Goal: Transaction & Acquisition: Purchase product/service

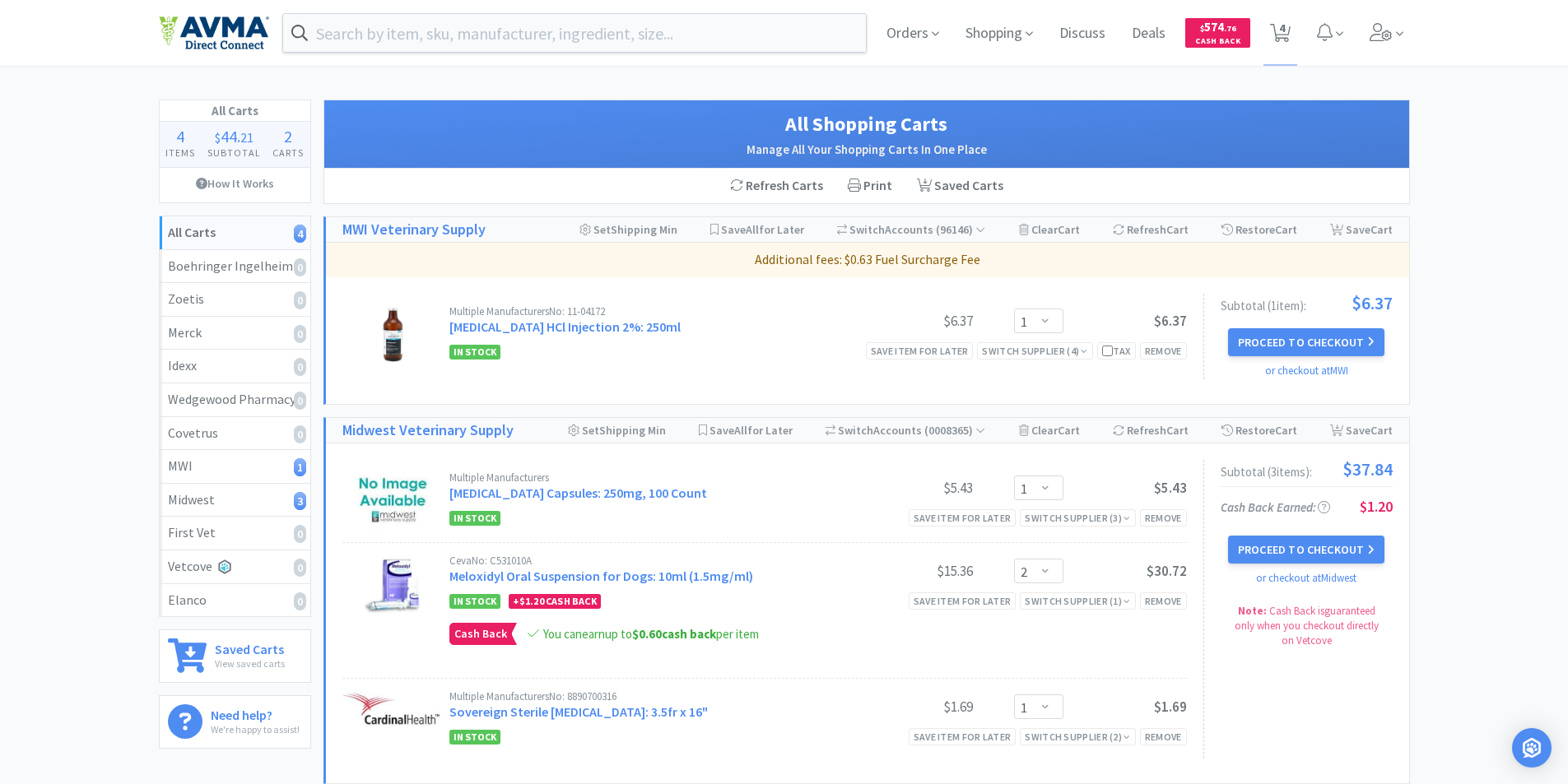
select select "1"
select select "2"
select select "1"
click at [1393, 32] on span at bounding box center [1387, 32] width 47 height 66
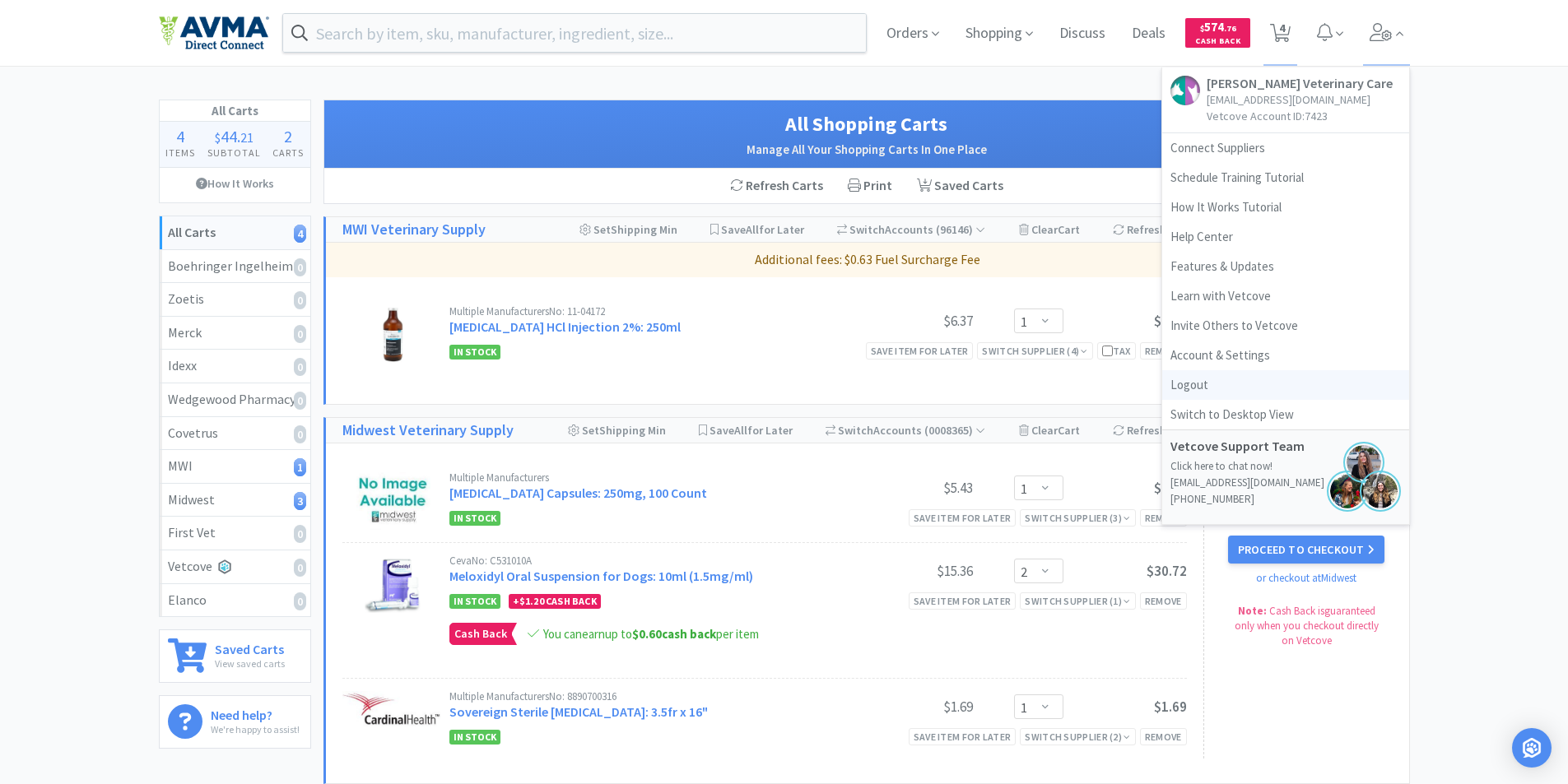
click at [1199, 382] on link "Logout" at bounding box center [1285, 385] width 247 height 30
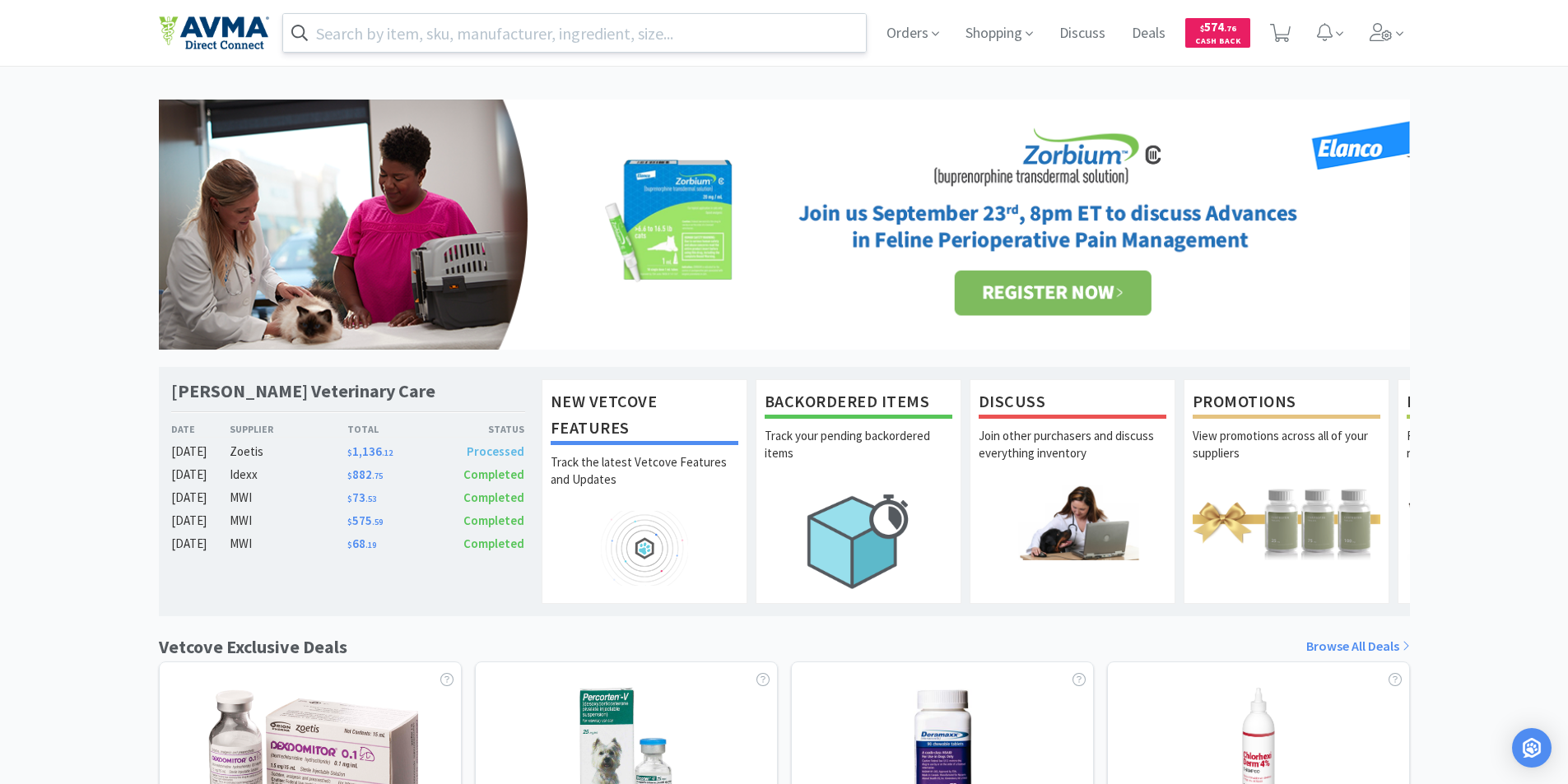
click at [337, 27] on input "text" at bounding box center [574, 32] width 584 height 38
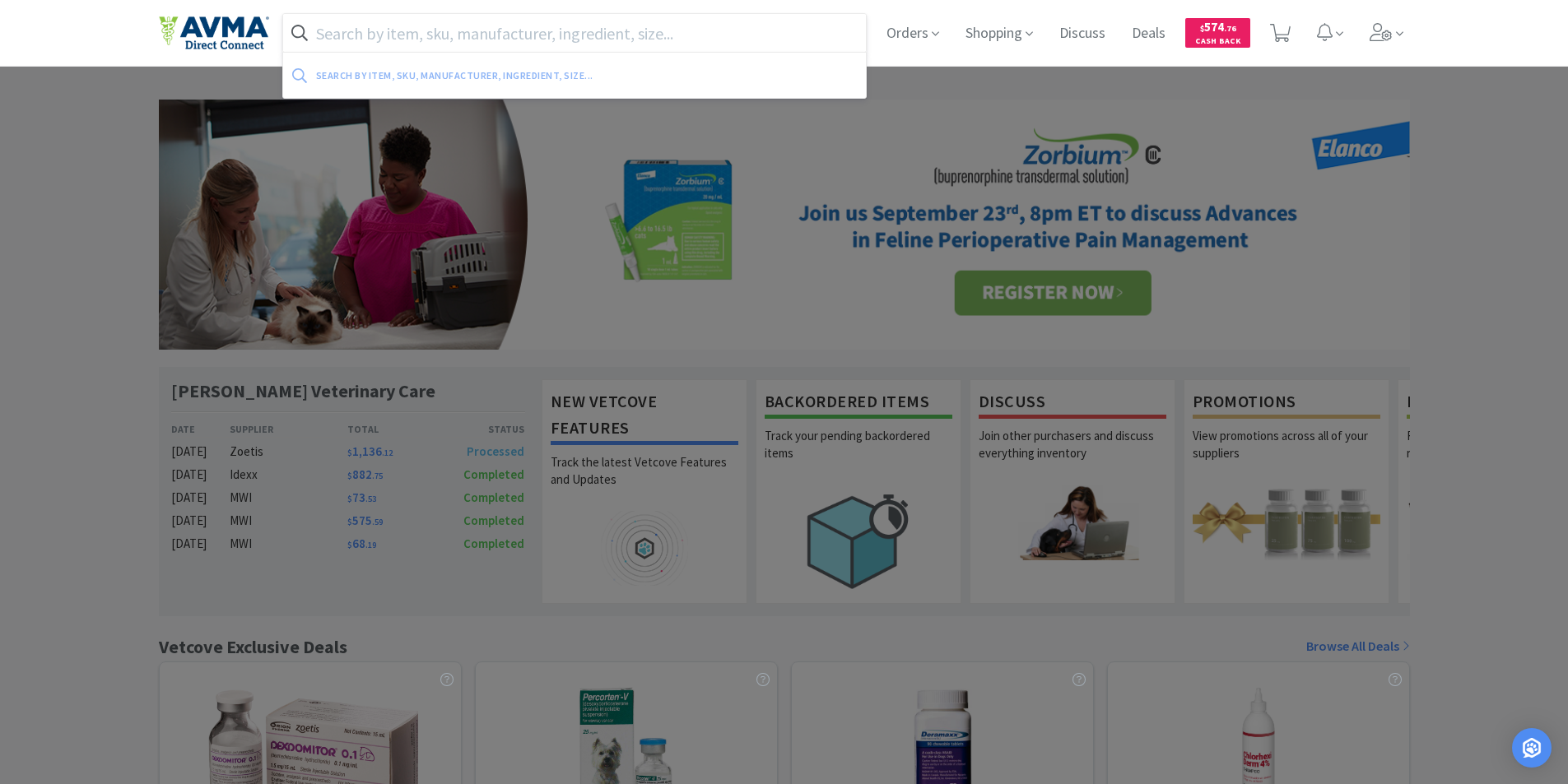
click at [337, 27] on input "text" at bounding box center [574, 32] width 584 height 38
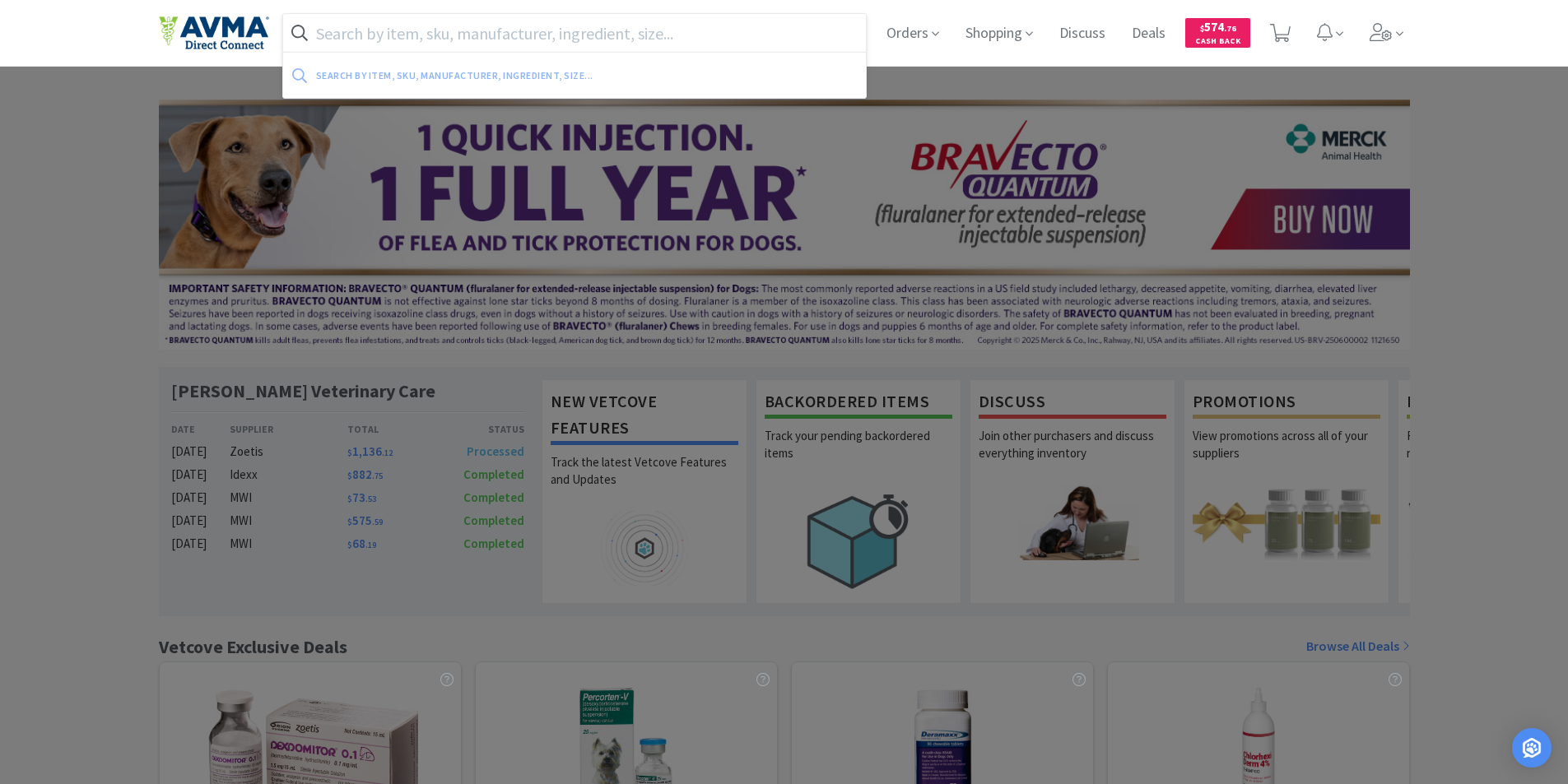
click at [620, 38] on input "text" at bounding box center [574, 32] width 584 height 38
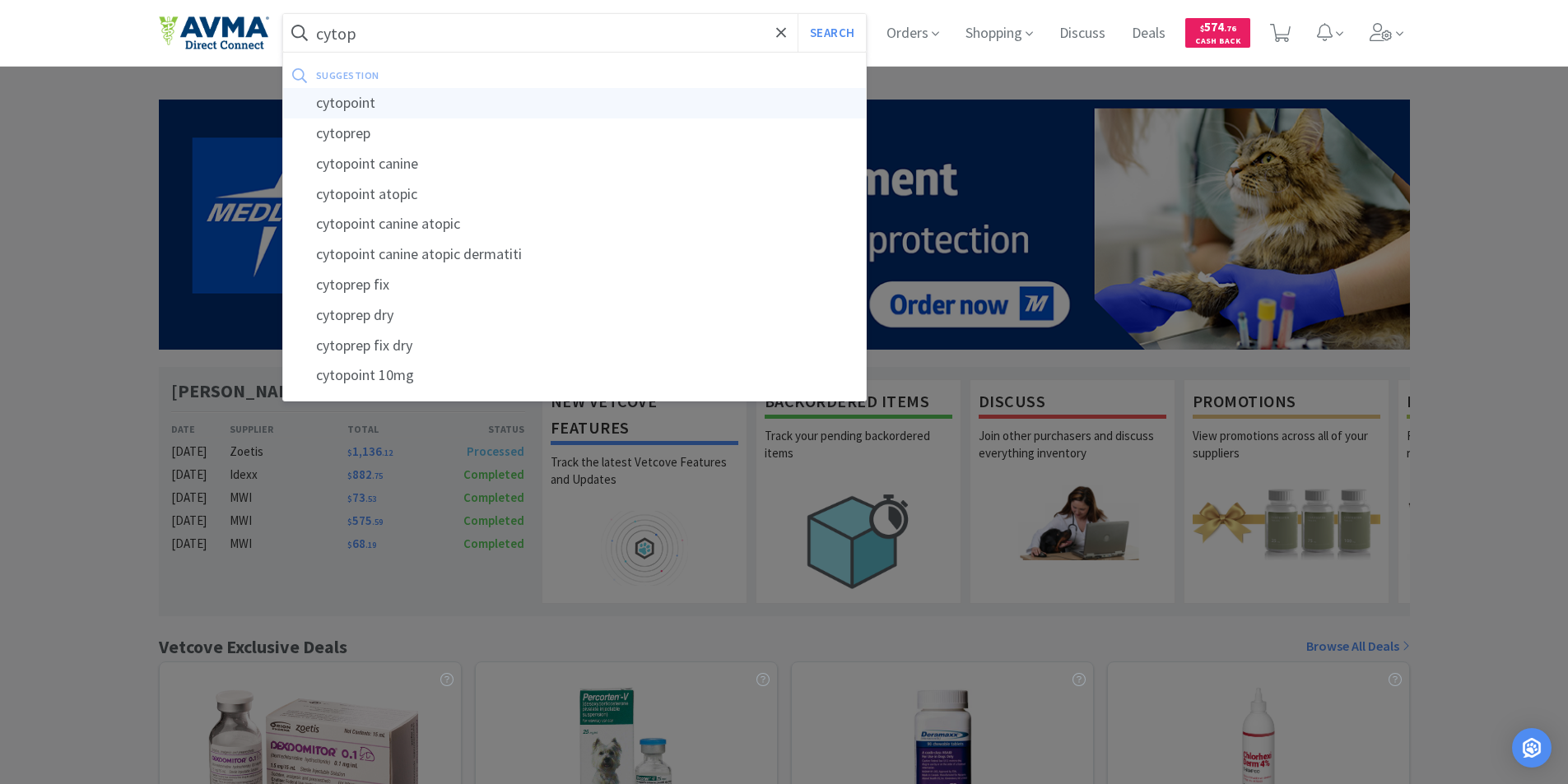
click at [357, 101] on div "cytopoint" at bounding box center [574, 103] width 584 height 31
type input "cytopoint"
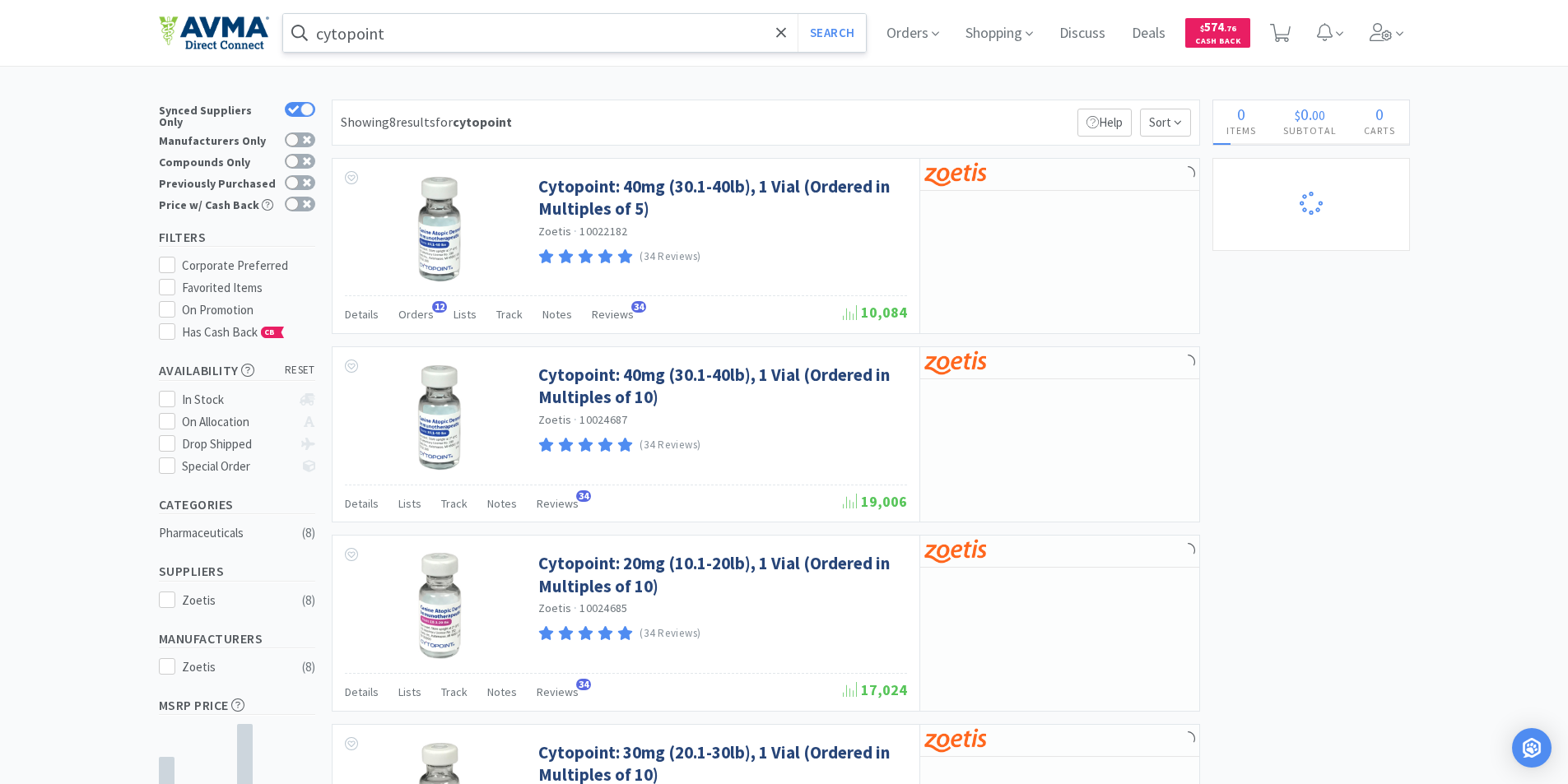
select select "1"
select select "2"
select select "1"
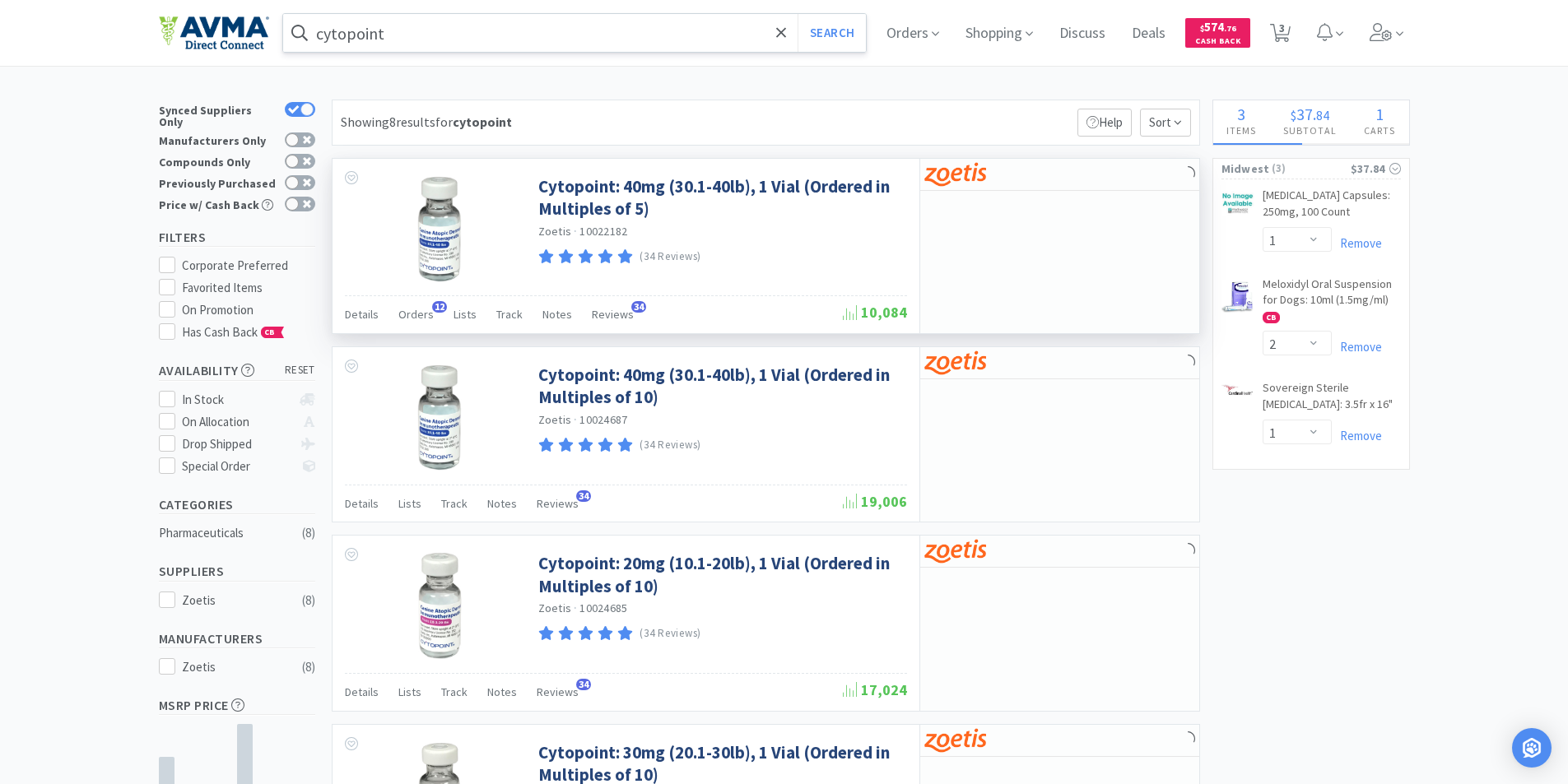
select select "1"
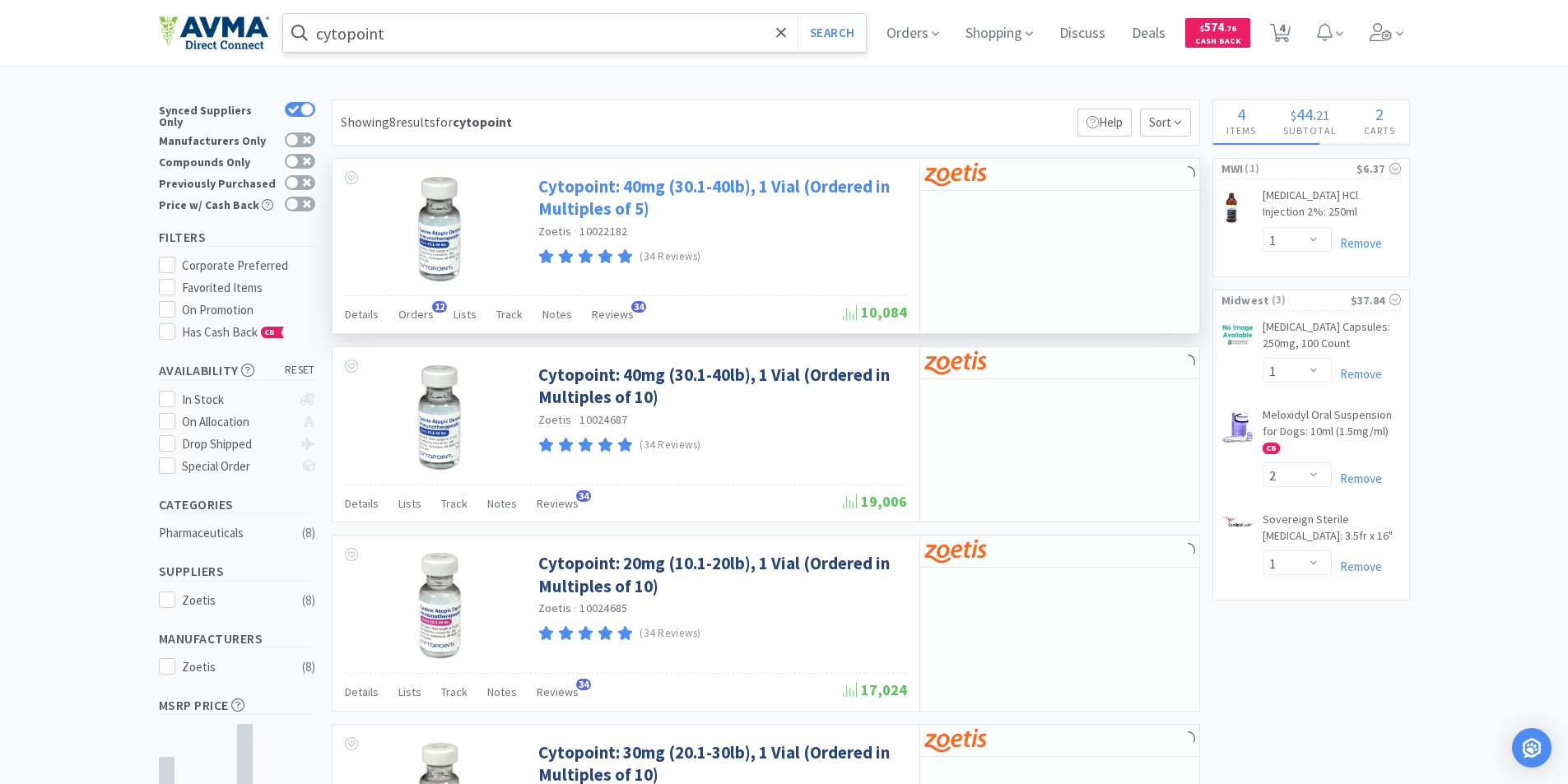
click at [708, 186] on link "Cytopoint: 40mg (30.1-40lb), 1 Vial (Ordered in Multiples of 5)" at bounding box center [721, 198] width 364 height 46
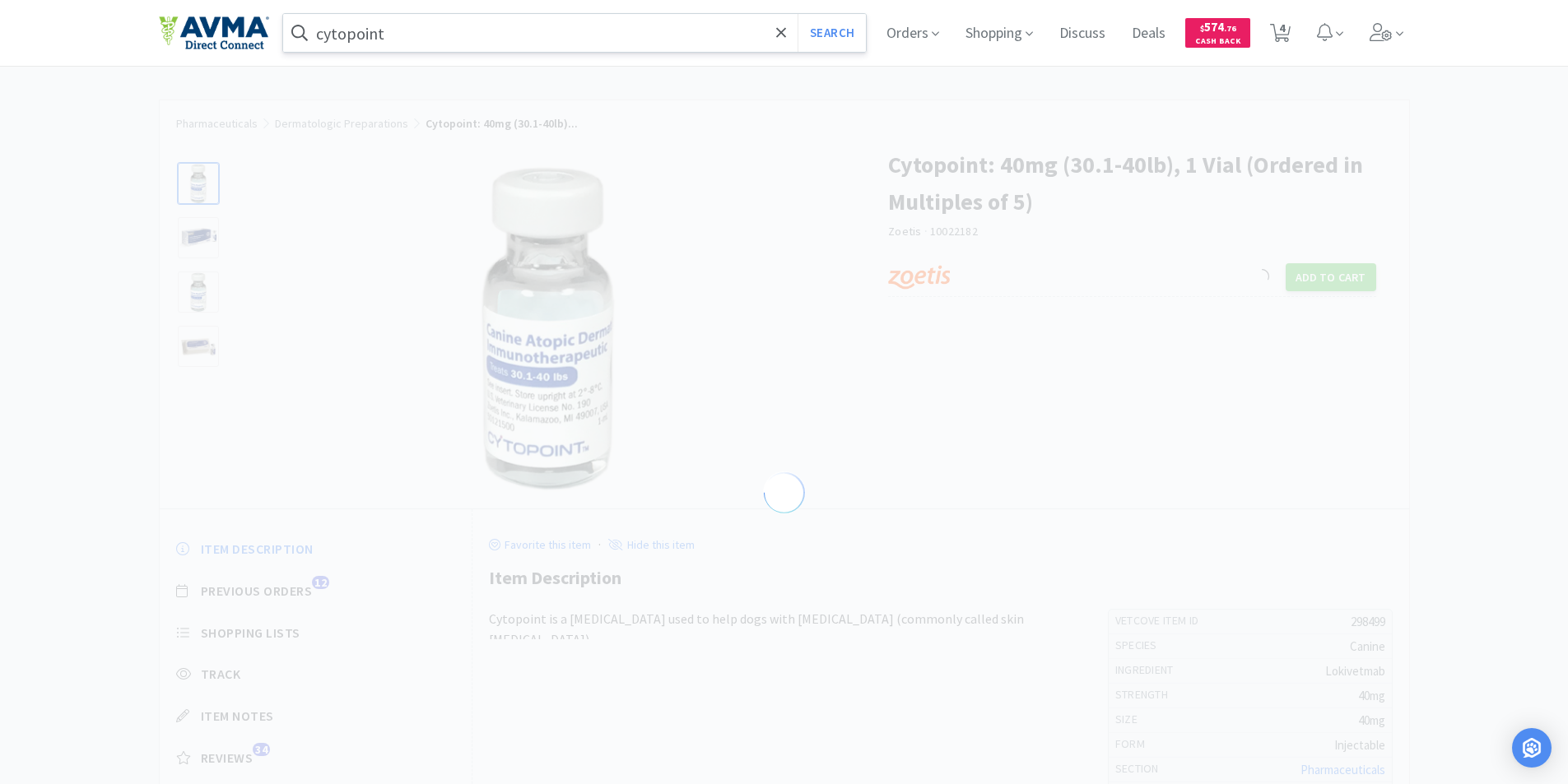
select select "298499"
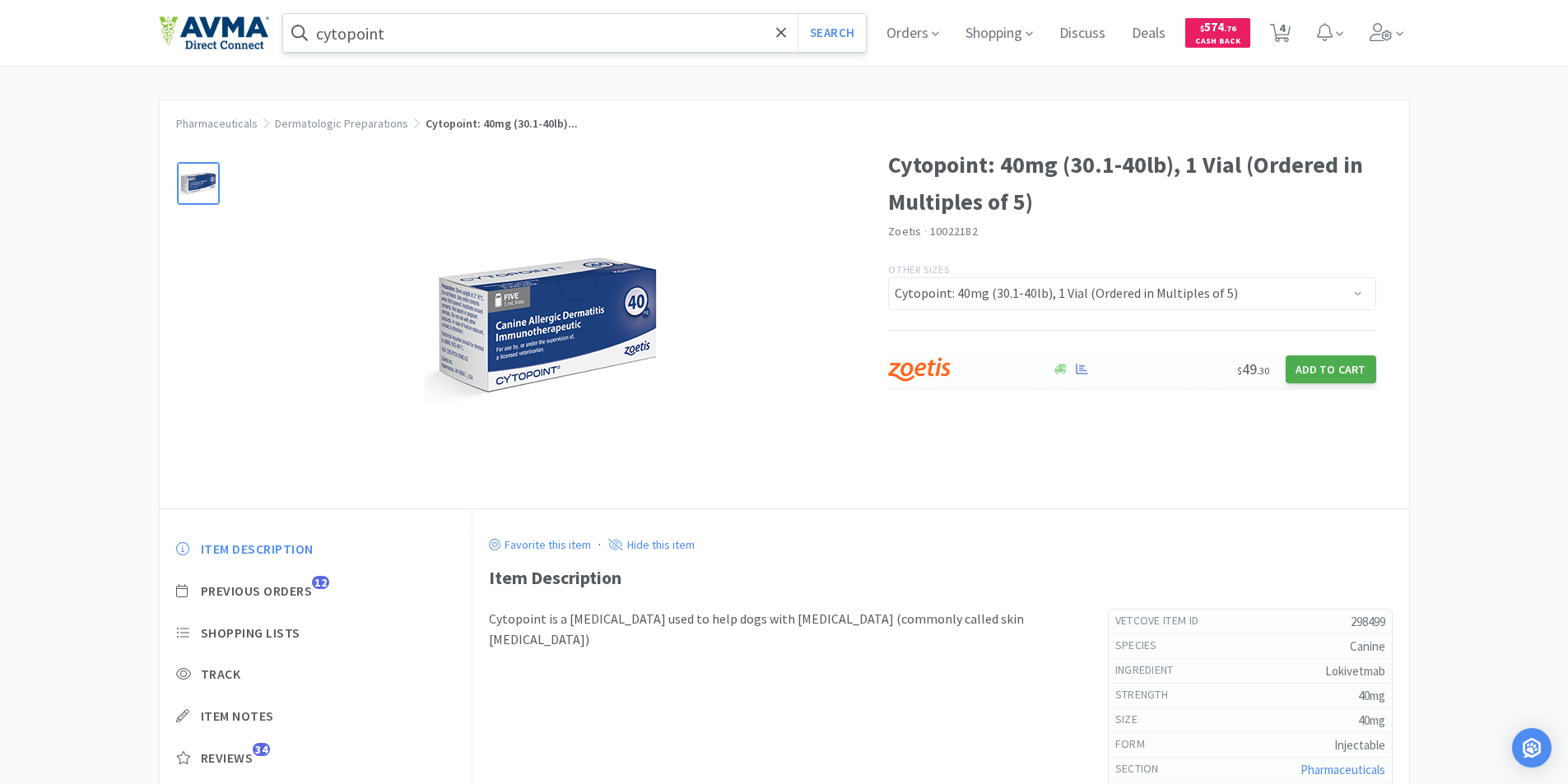
click at [1333, 364] on button "Add to Cart" at bounding box center [1330, 369] width 90 height 28
select select "5"
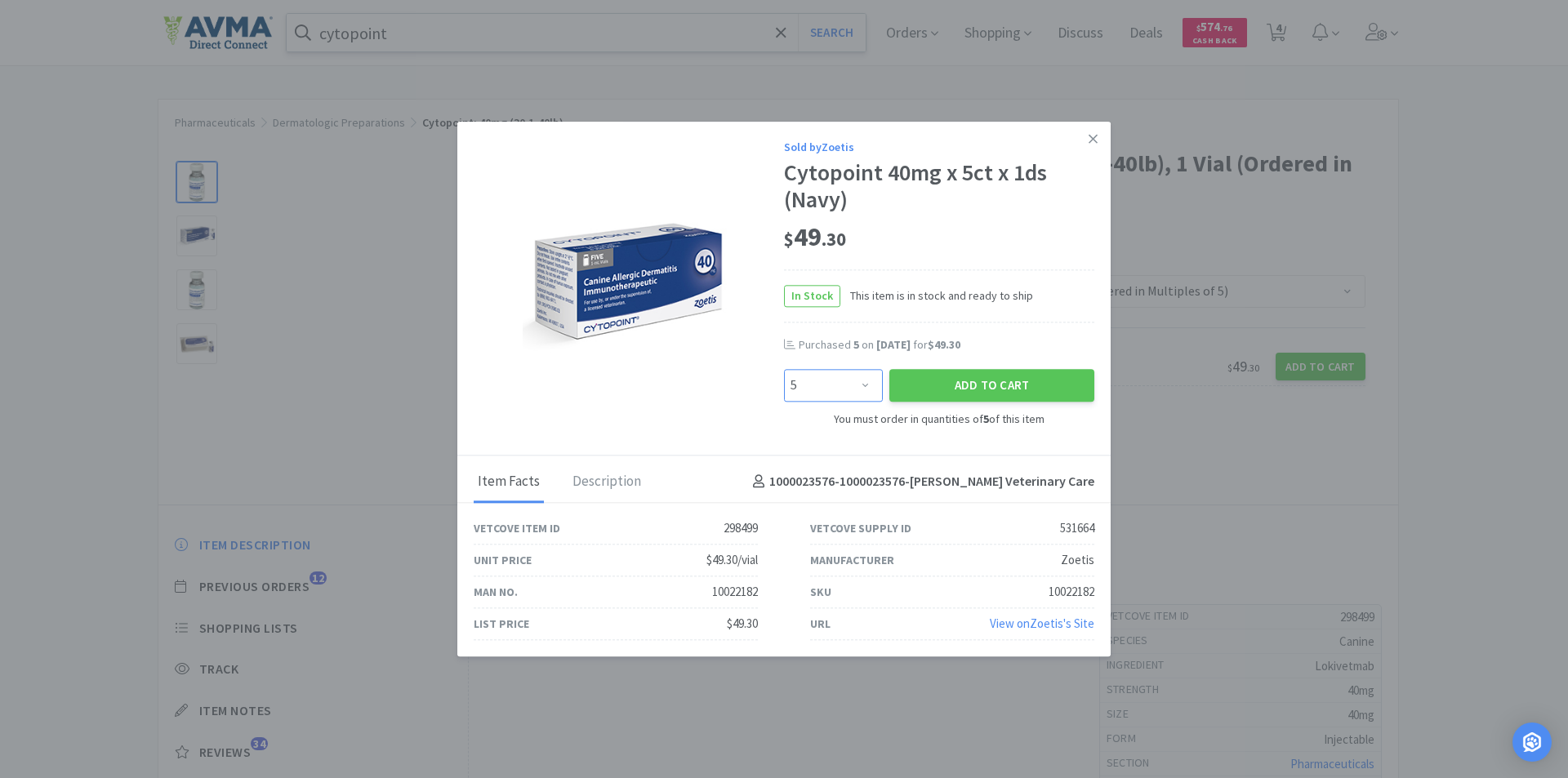
click at [865, 386] on select "Enter Quantity 5 10 15 20 25 30 35 40 45 50 55 60 65 70 75 80 85 90 95 100 Ente…" at bounding box center [834, 386] width 99 height 33
click at [969, 382] on button "Add to Cart" at bounding box center [992, 386] width 205 height 33
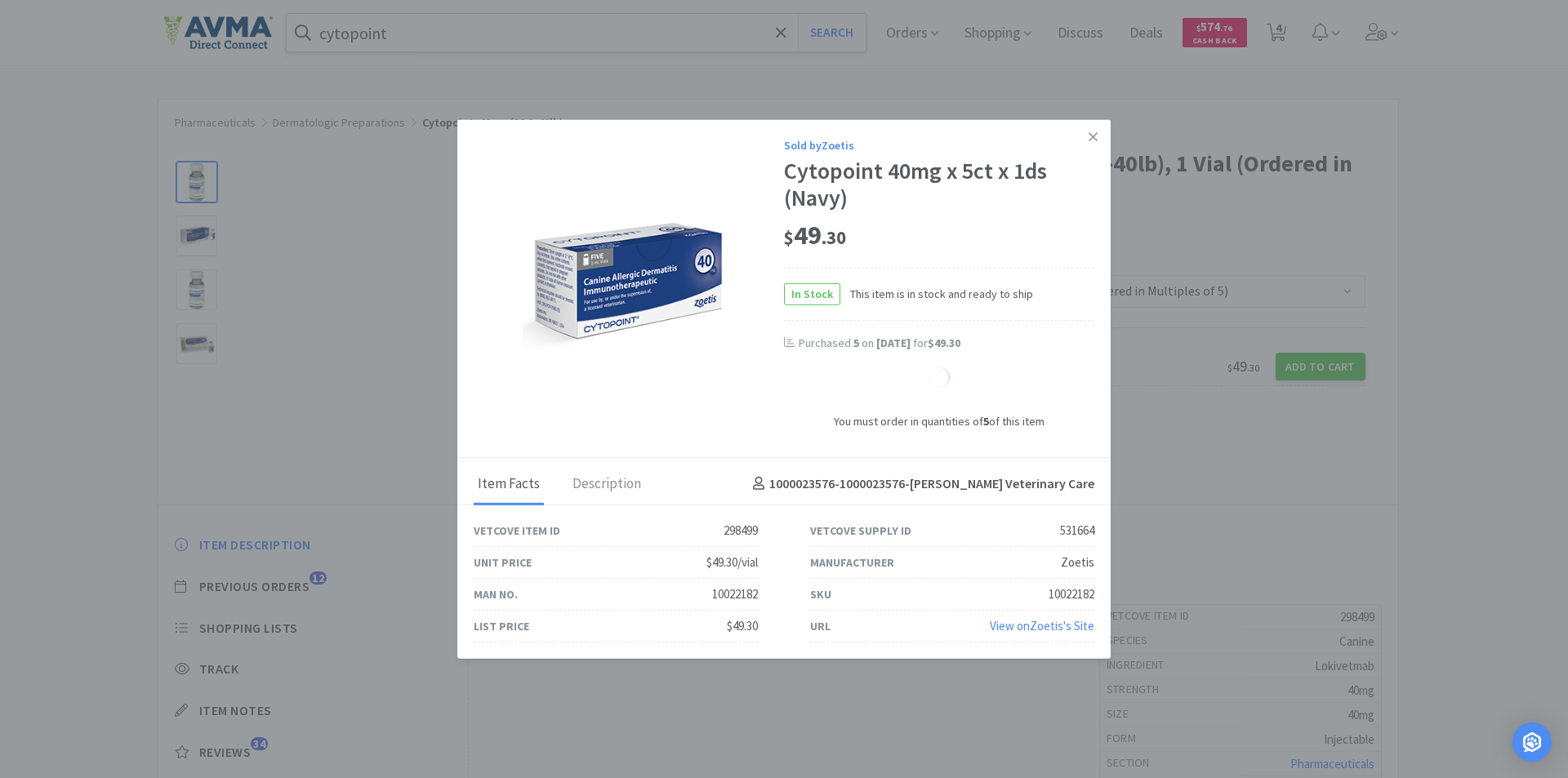
select select "1"
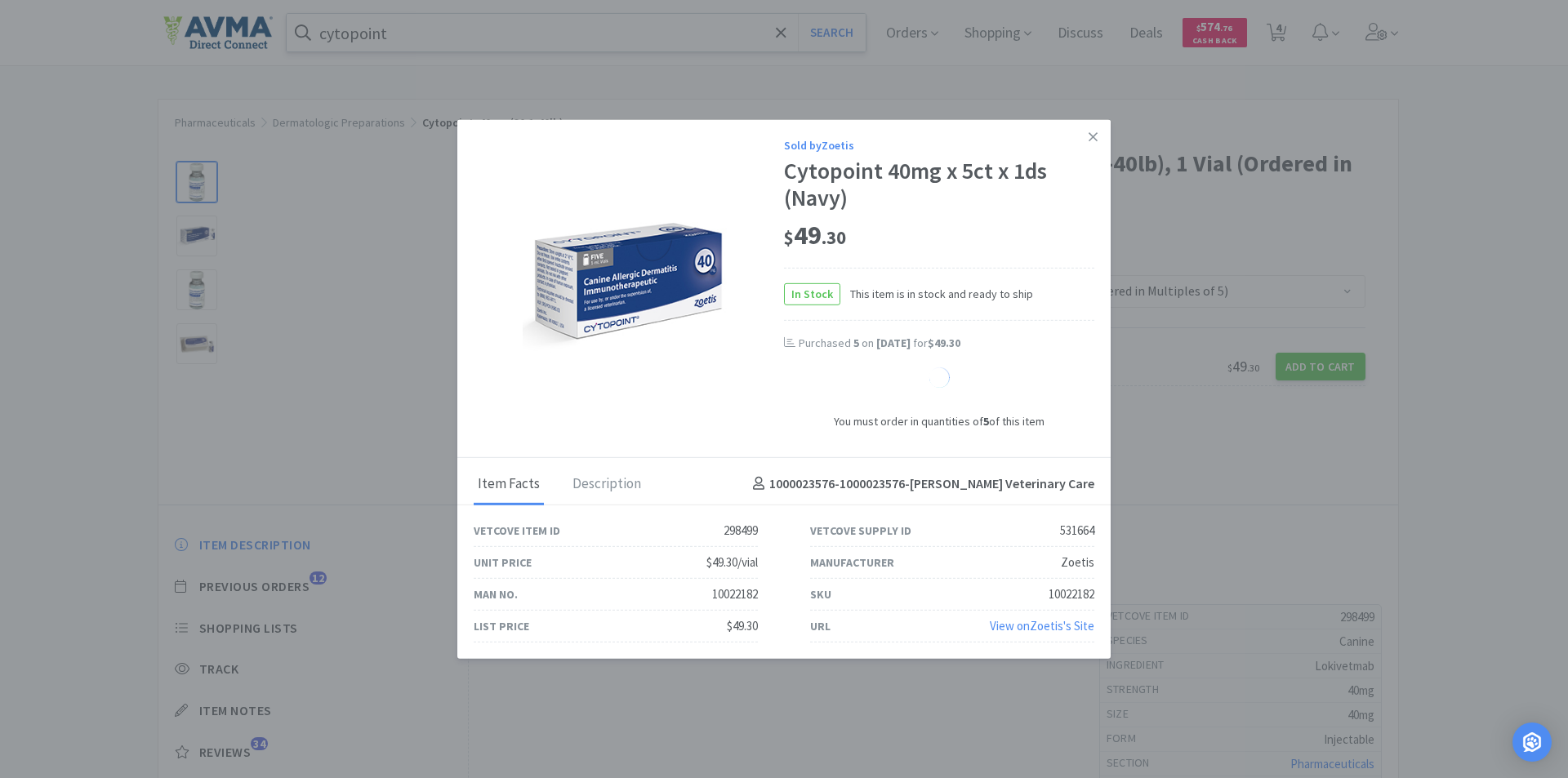
select select "1"
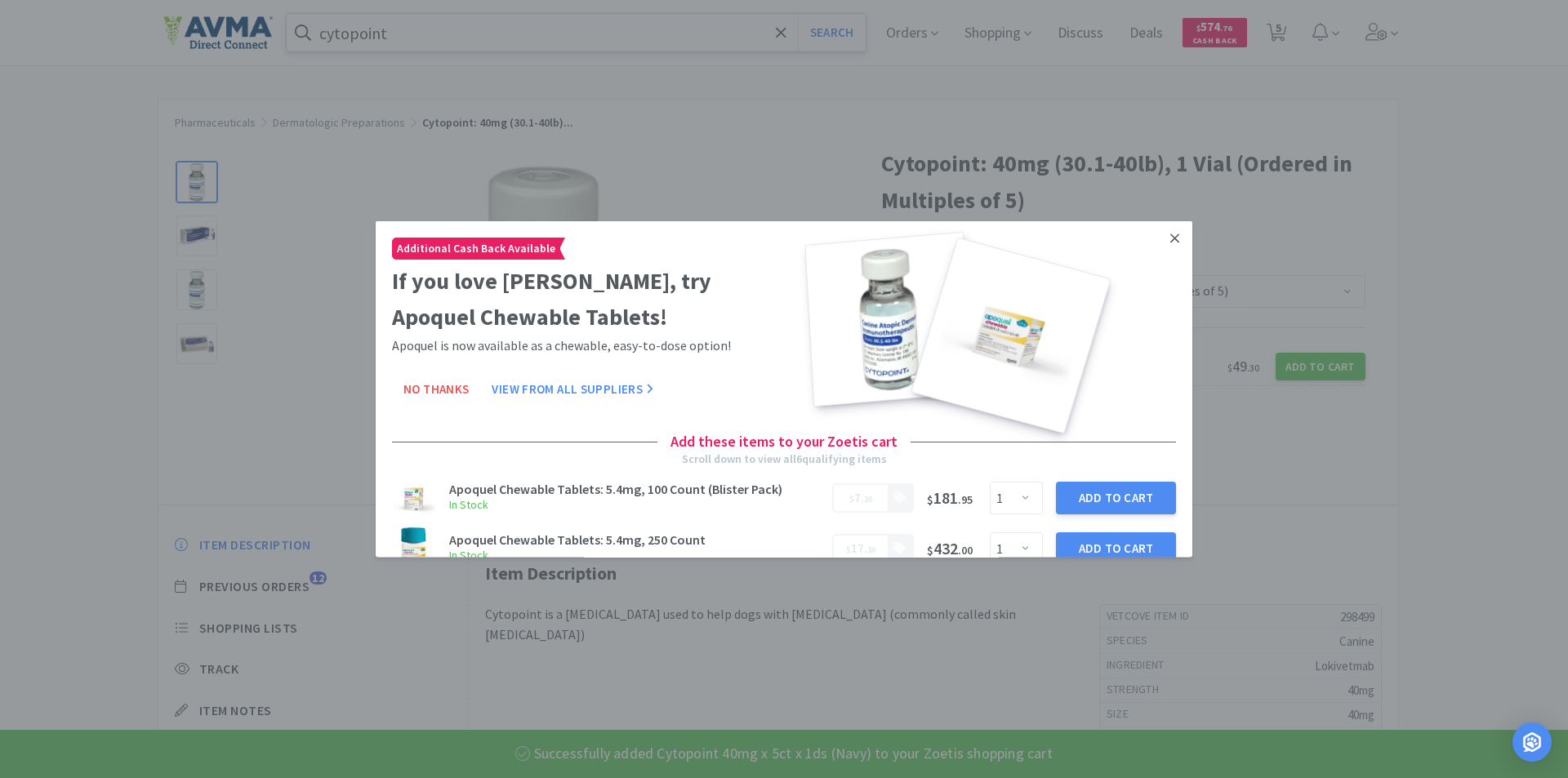
click at [1170, 238] on icon at bounding box center [1174, 237] width 9 height 15
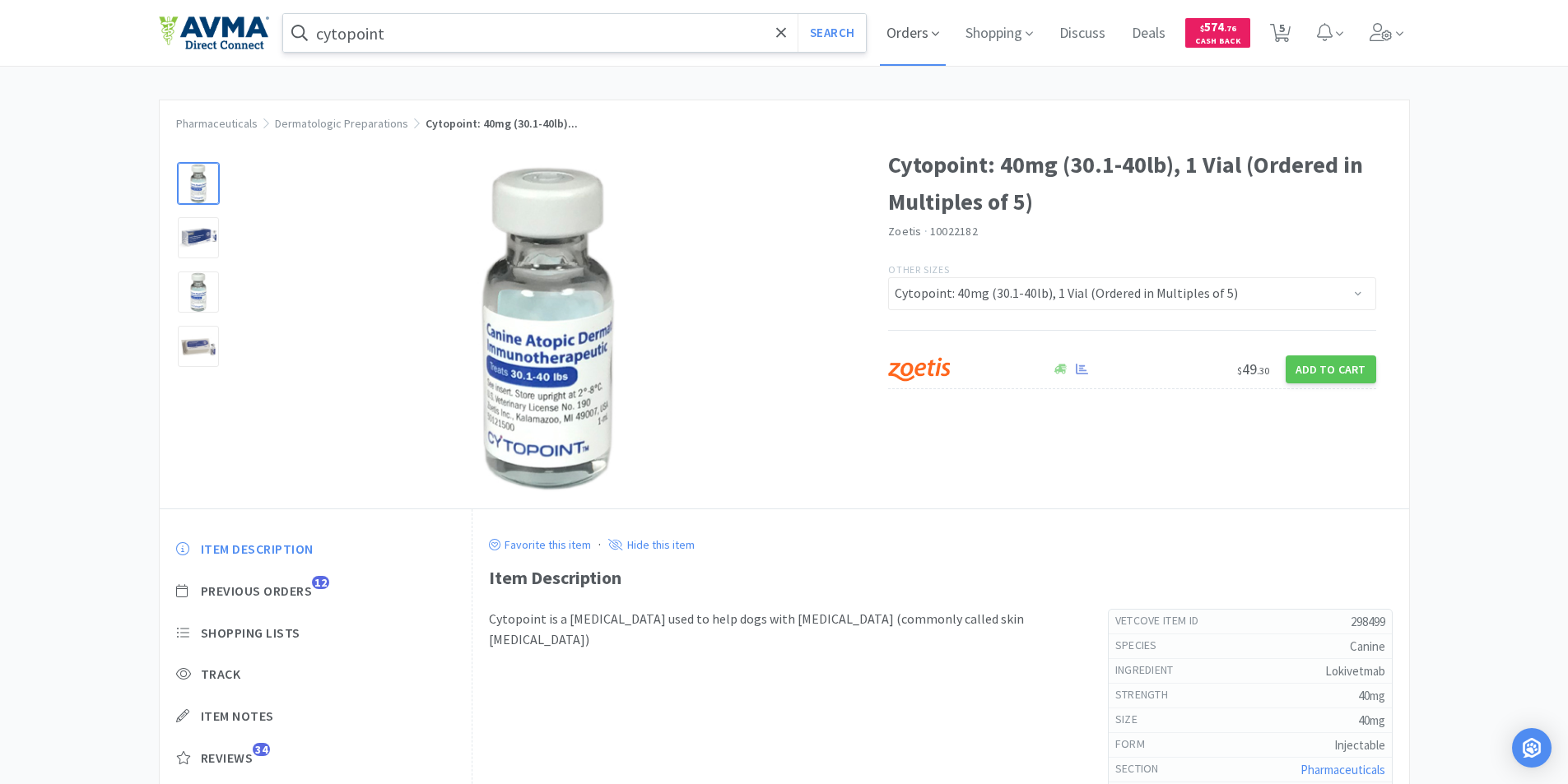
click at [918, 32] on span "Orders" at bounding box center [912, 32] width 66 height 66
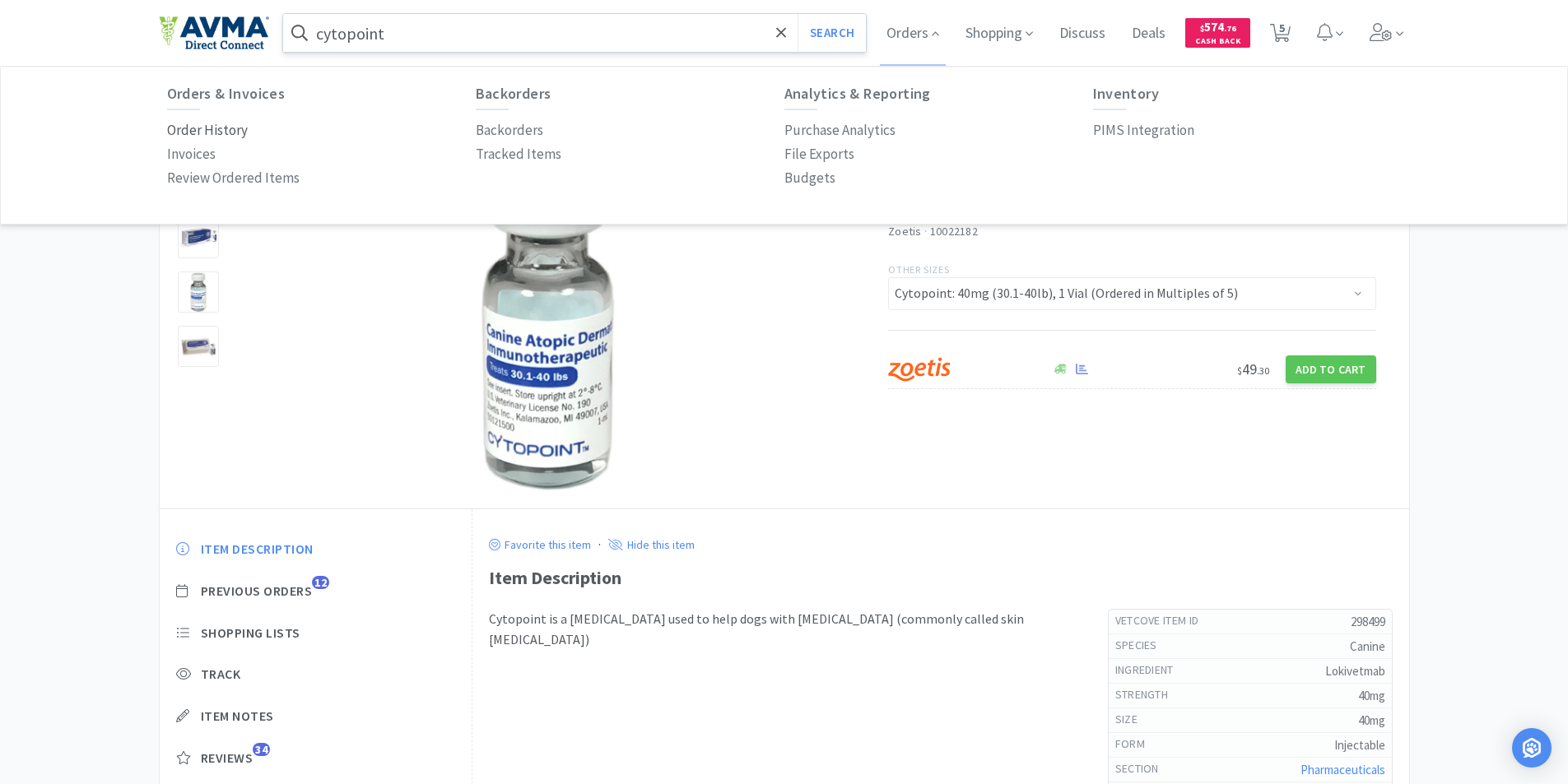
click at [196, 130] on p "Order History" at bounding box center [207, 130] width 81 height 22
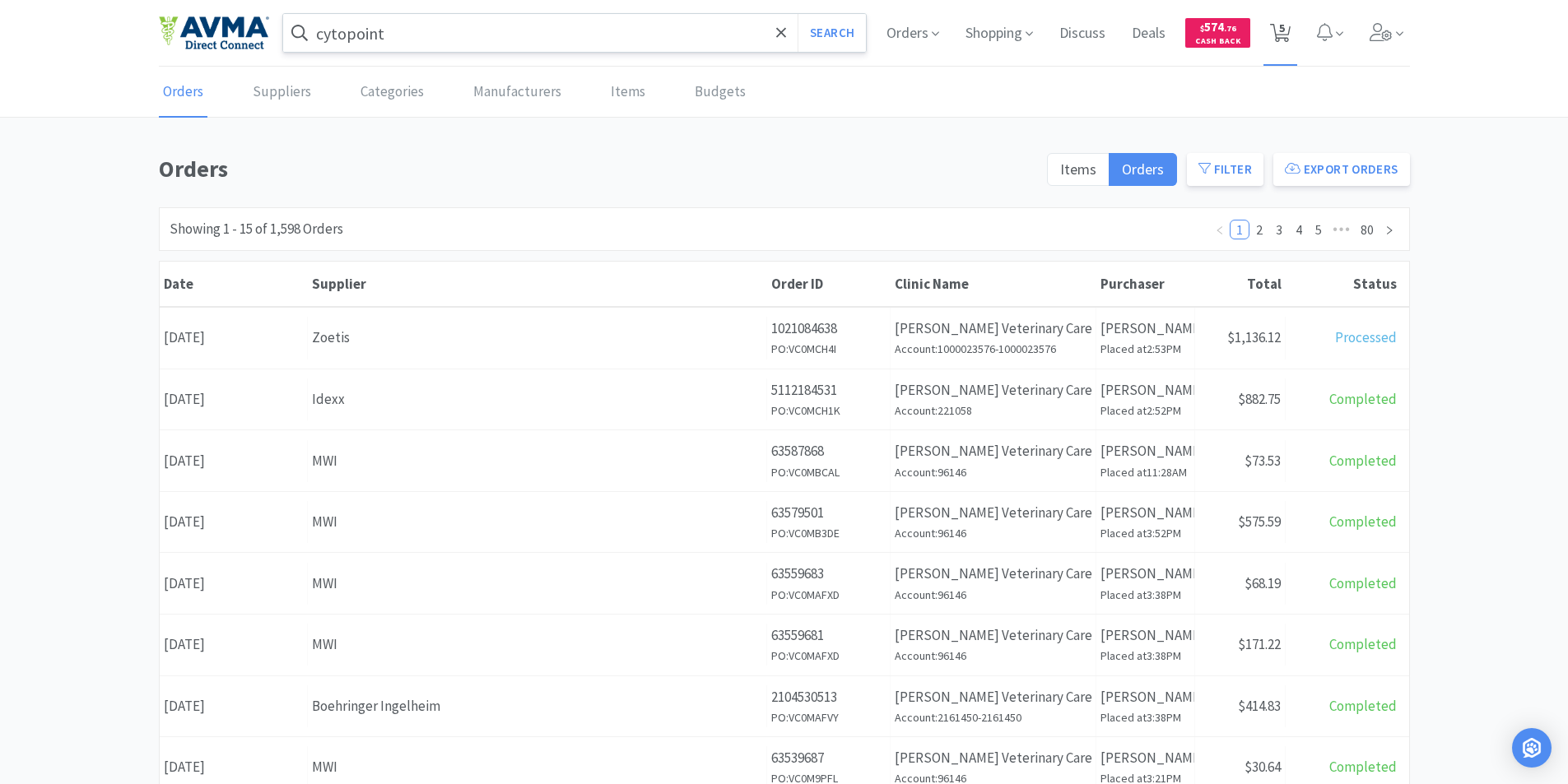
click at [1276, 30] on icon at bounding box center [1281, 32] width 21 height 18
select select "5"
select select "1"
select select "2"
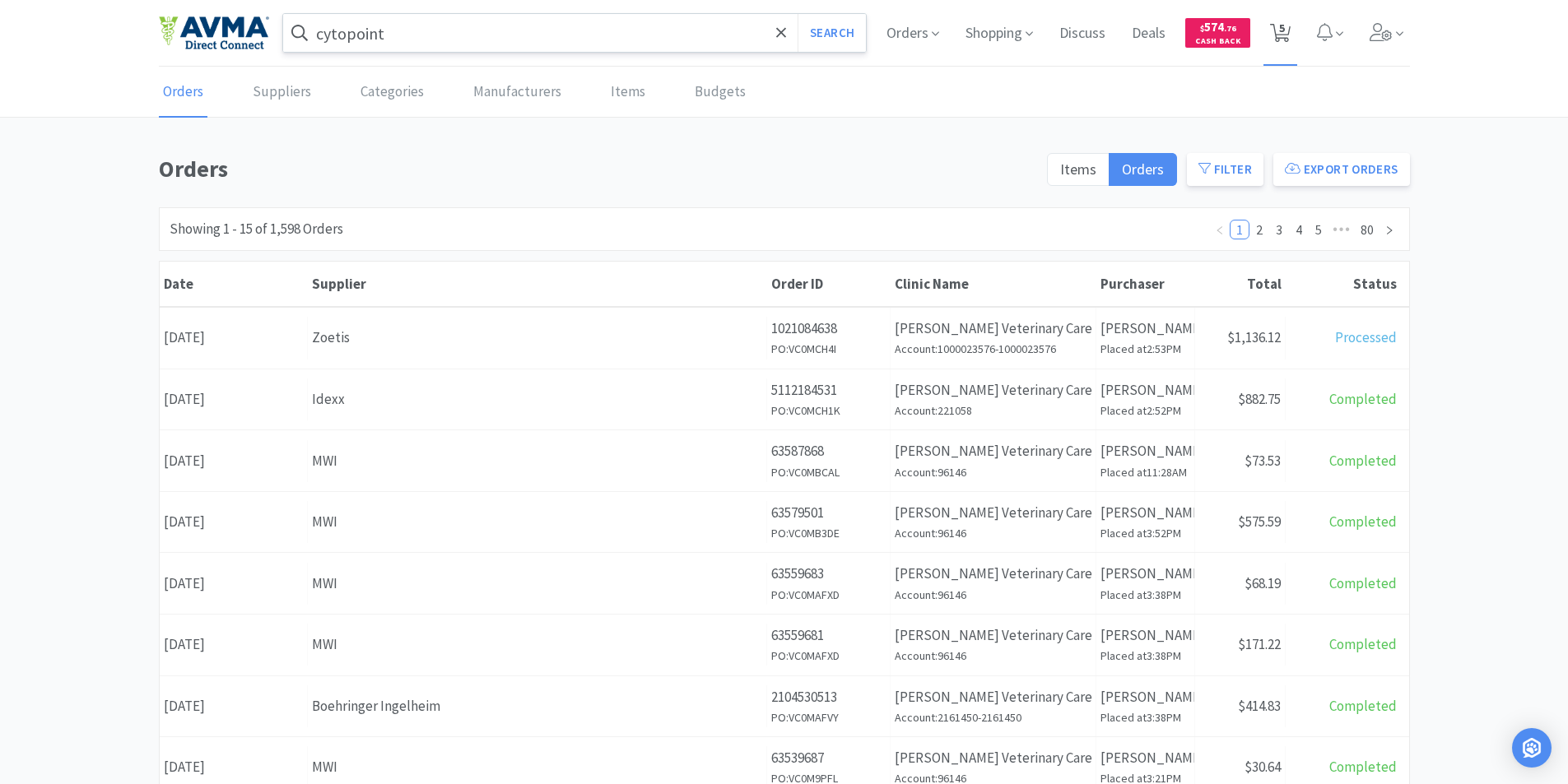
select select "1"
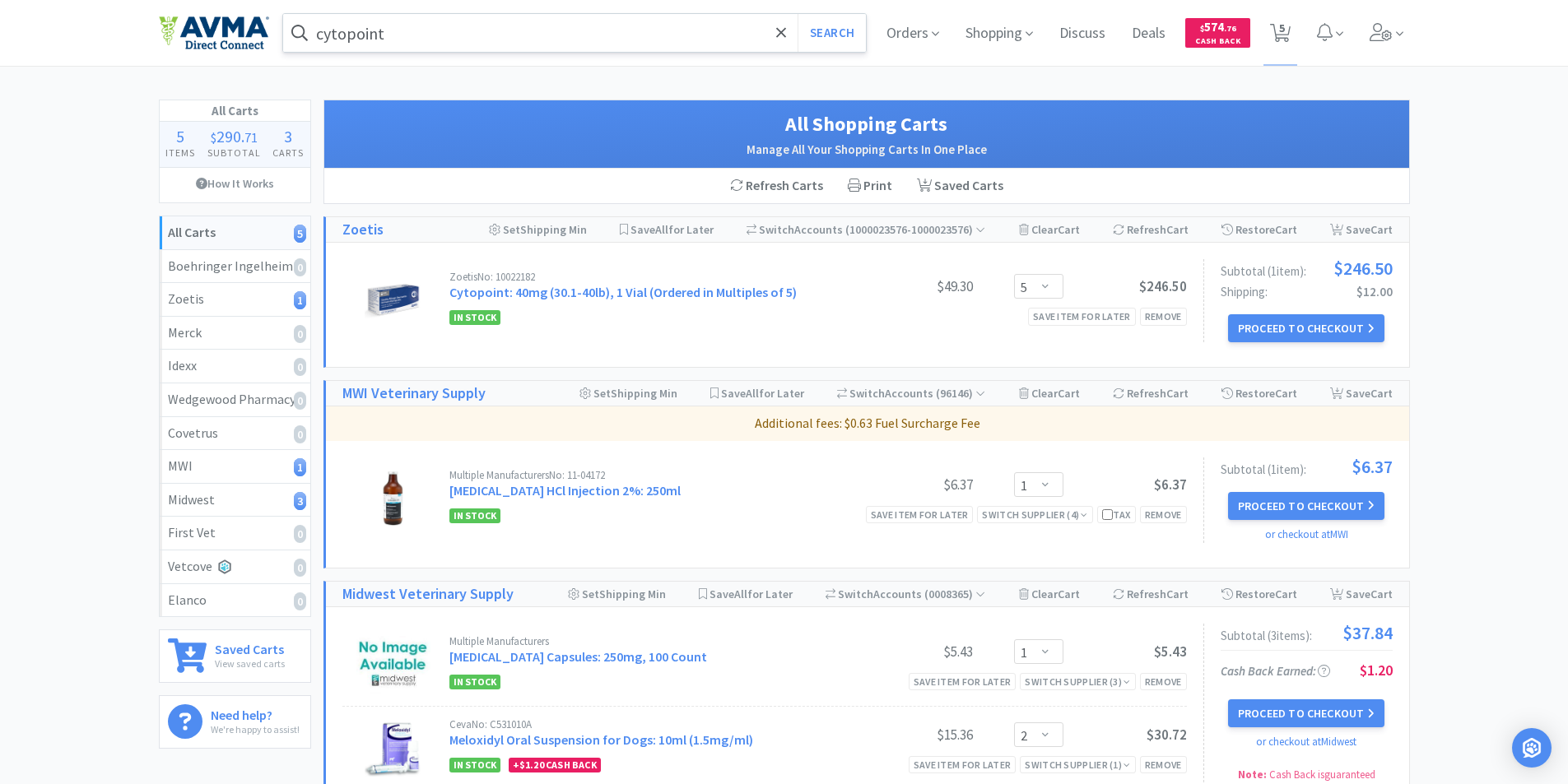
click at [888, 316] on div "In Stock Save item for later Remove" at bounding box center [818, 317] width 737 height 20
click at [1162, 314] on div "Remove" at bounding box center [1164, 317] width 47 height 18
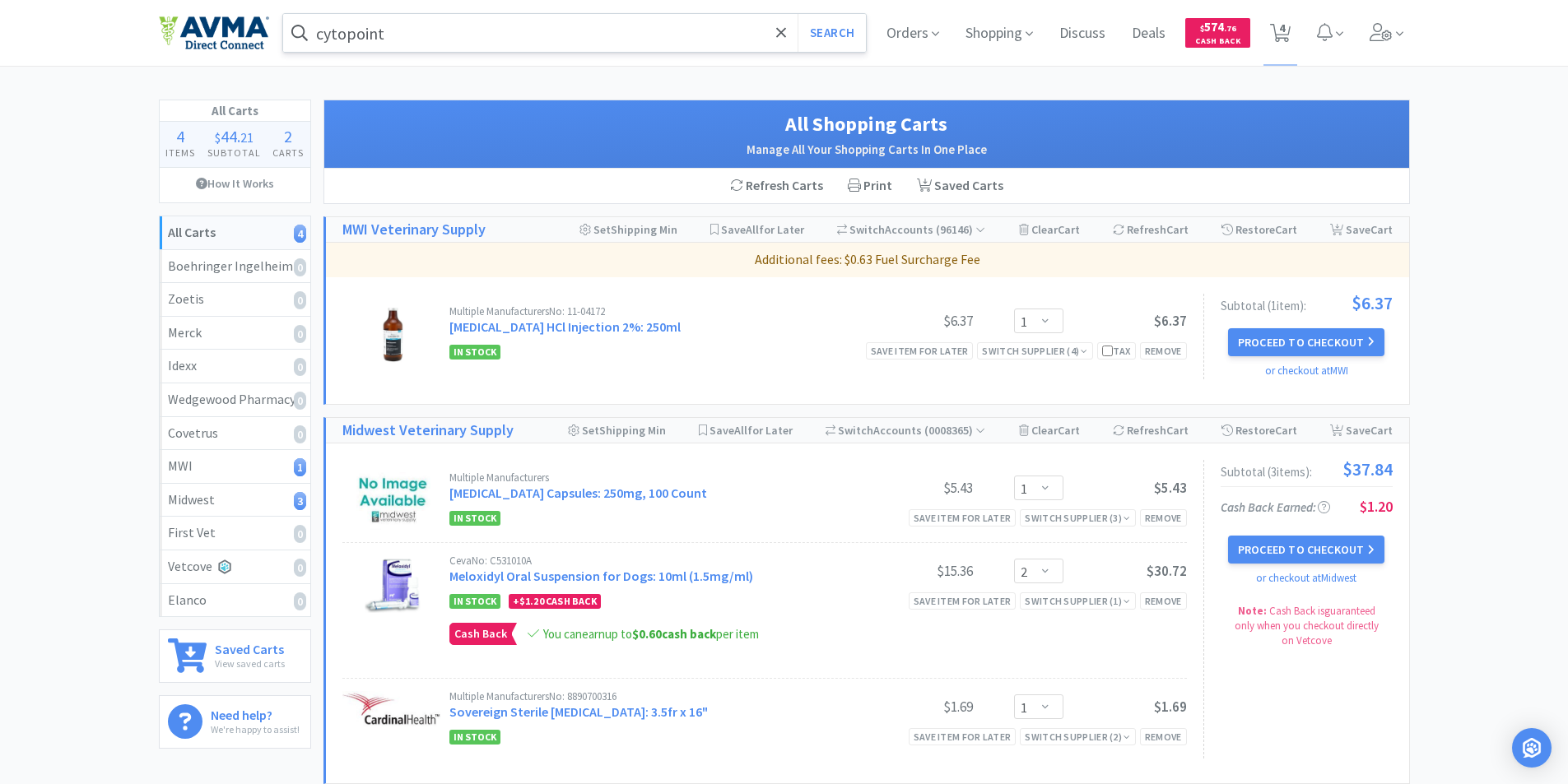
click at [0, 549] on div "All Carts 4 Items $ 44 . 21 Subtotal 2 Carts How It Works All Carts 4 Boehringe…" at bounding box center [784, 456] width 1568 height 713
click at [906, 34] on span "Orders" at bounding box center [912, 32] width 66 height 66
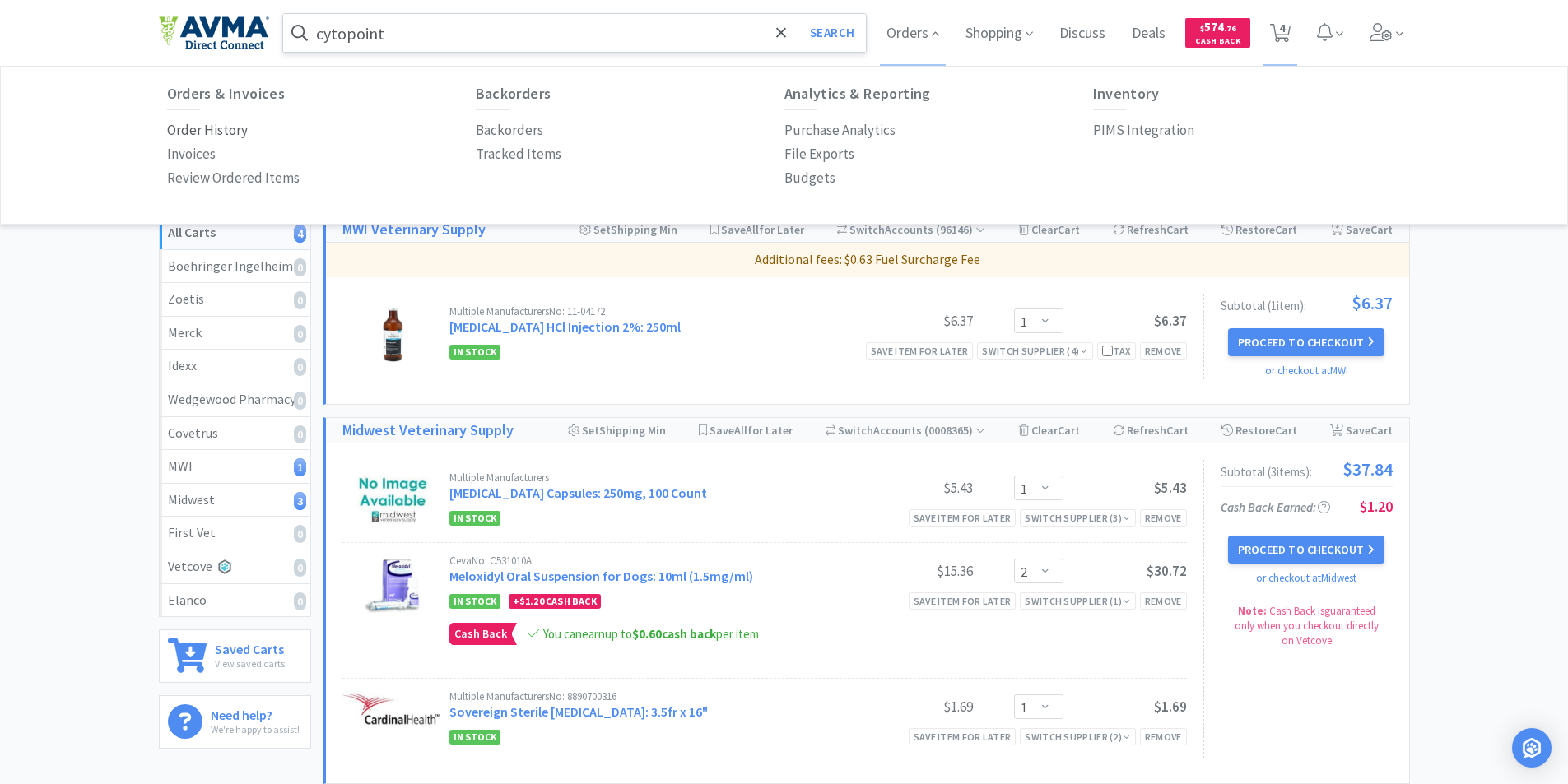
click at [195, 131] on p "Order History" at bounding box center [207, 130] width 81 height 22
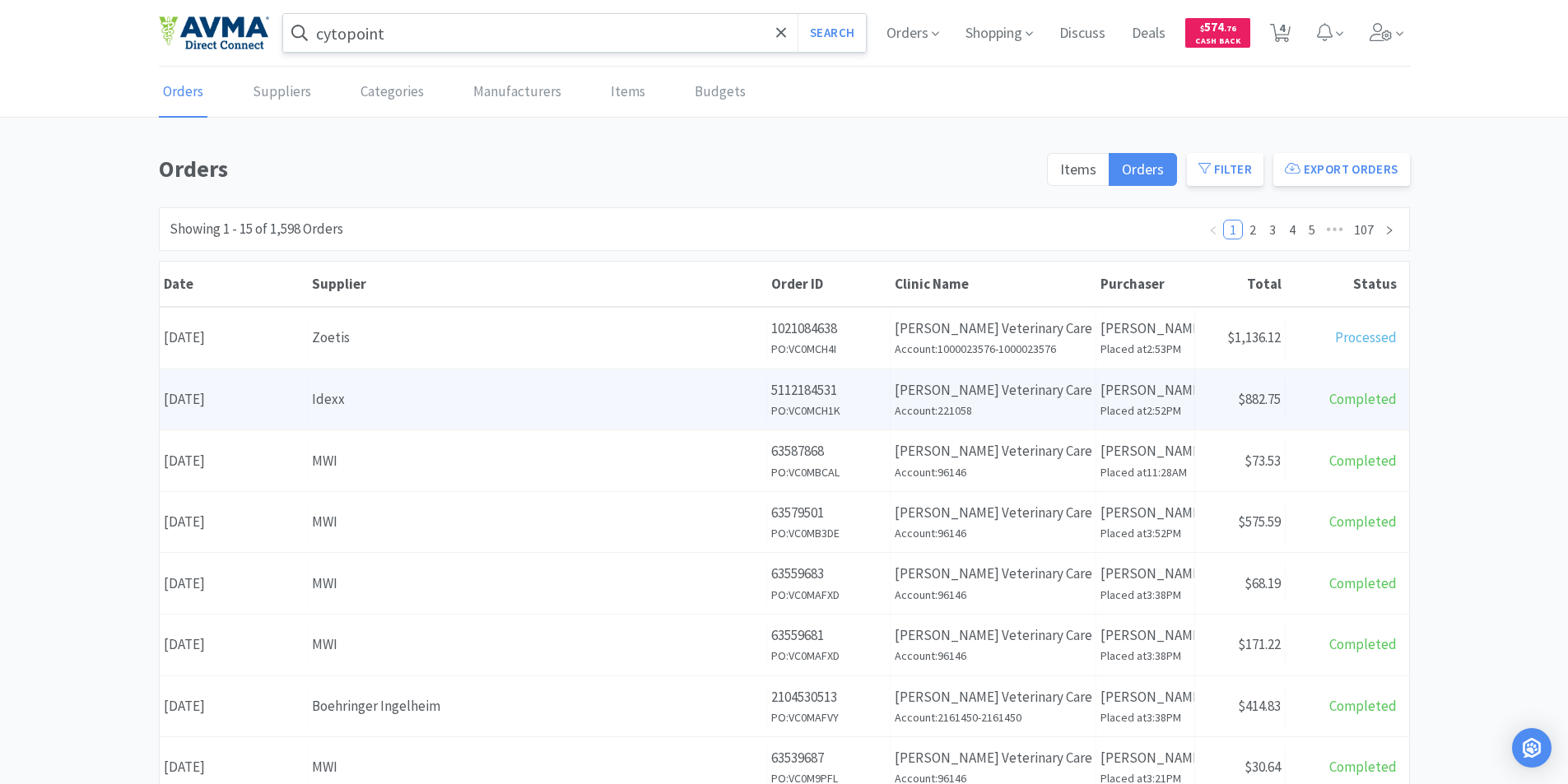
click at [231, 398] on div "Date [DATE]" at bounding box center [233, 399] width 148 height 42
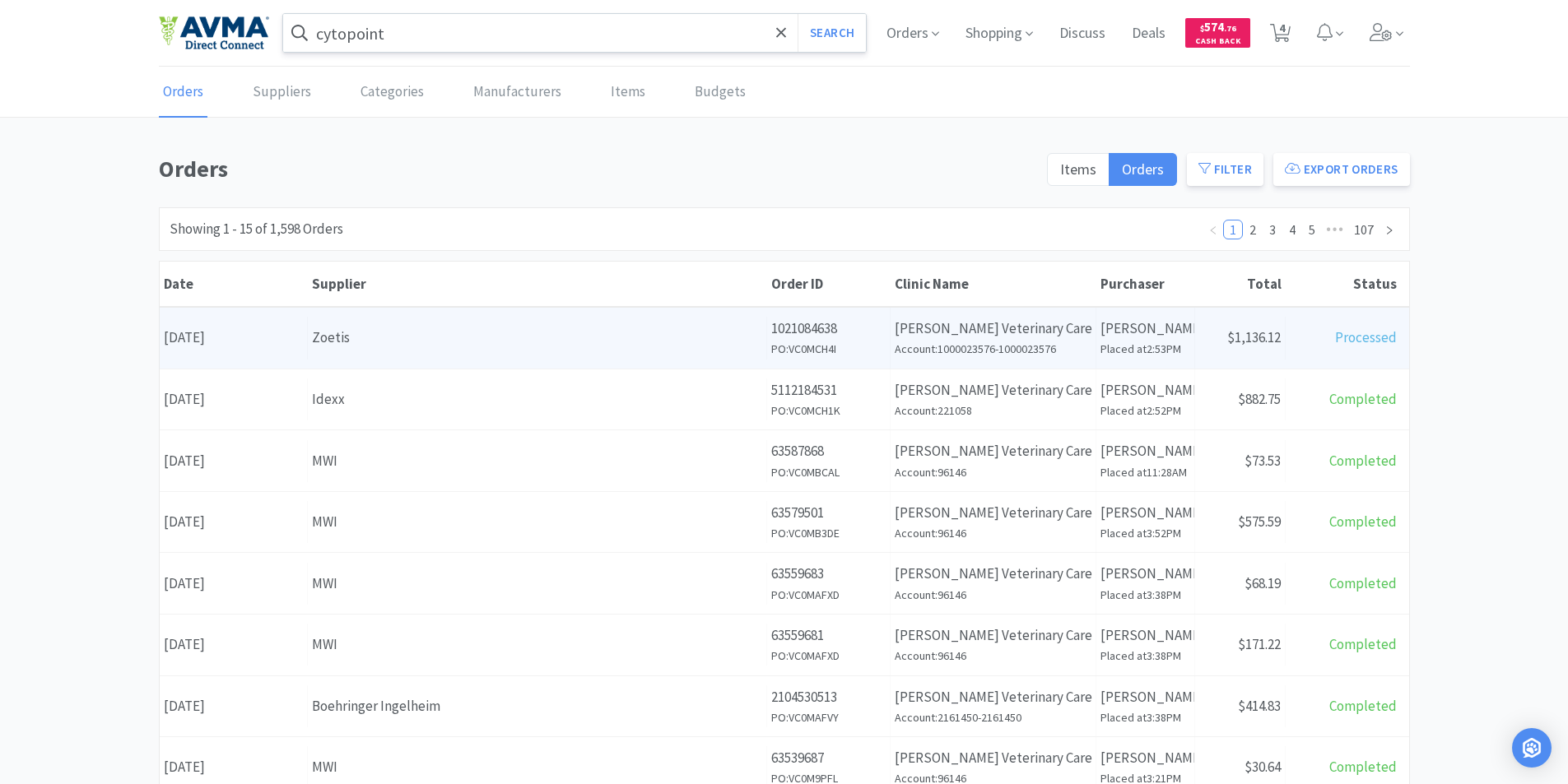
click at [264, 337] on div "Date [DATE]" at bounding box center [233, 338] width 148 height 42
